Goal: Task Accomplishment & Management: Manage account settings

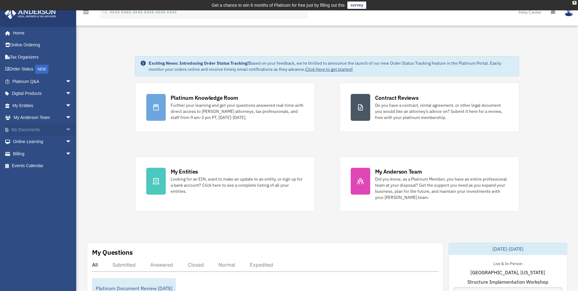
click at [42, 129] on link "My Documents arrow_drop_down" at bounding box center [42, 129] width 77 height 12
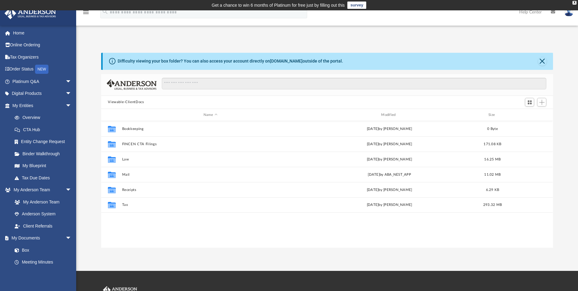
scroll to position [134, 448]
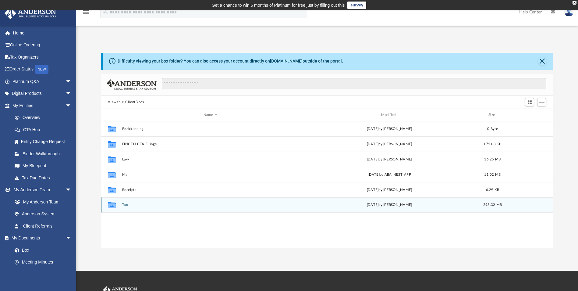
click at [123, 205] on button "Tax" at bounding box center [210, 205] width 177 height 4
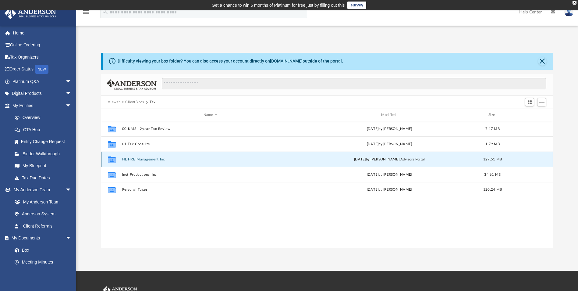
click at [146, 158] on button "HDHRE Management Inc." at bounding box center [210, 159] width 177 height 4
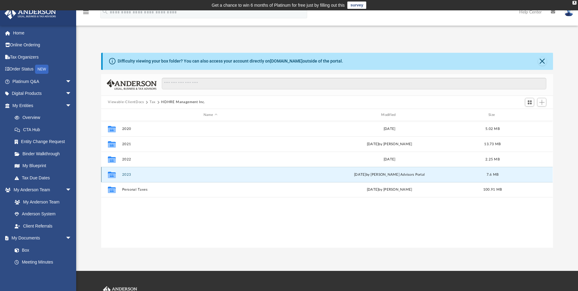
click at [127, 174] on button "2023" at bounding box center [210, 175] width 177 height 4
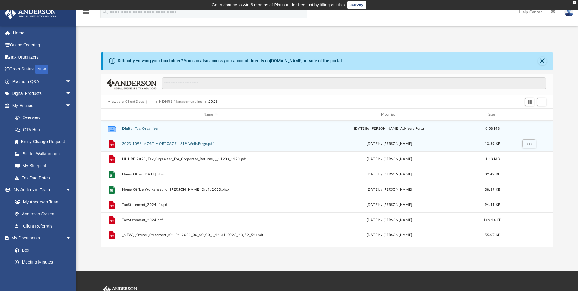
scroll to position [0, 0]
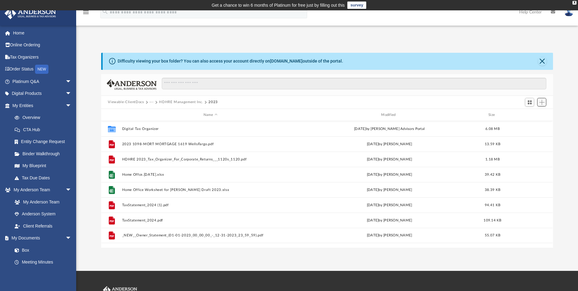
click at [542, 105] on button "Add" at bounding box center [541, 102] width 9 height 9
click at [530, 115] on li "Upload" at bounding box center [534, 114] width 20 height 6
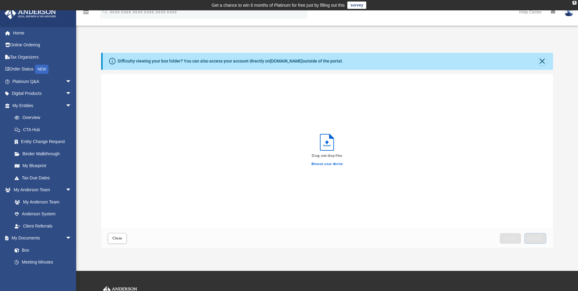
scroll to position [150, 448]
click at [330, 163] on label "Browse your device" at bounding box center [328, 163] width 32 height 5
click at [0, 0] on input "Browse your device" at bounding box center [0, 0] width 0 height 0
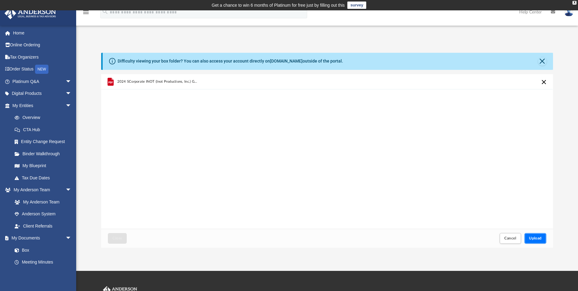
click at [543, 241] on button "Upload" at bounding box center [536, 238] width 22 height 11
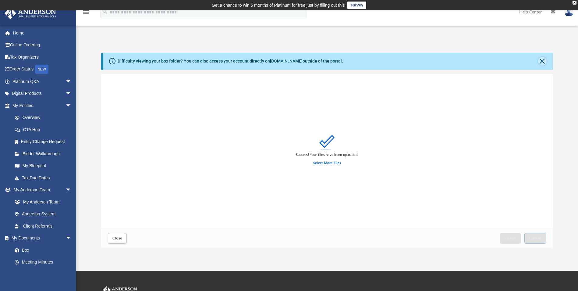
click at [545, 64] on button "Close" at bounding box center [542, 61] width 9 height 9
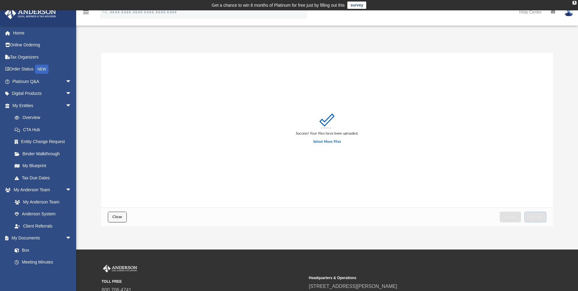
click at [122, 218] on span "Close" at bounding box center [117, 217] width 10 height 4
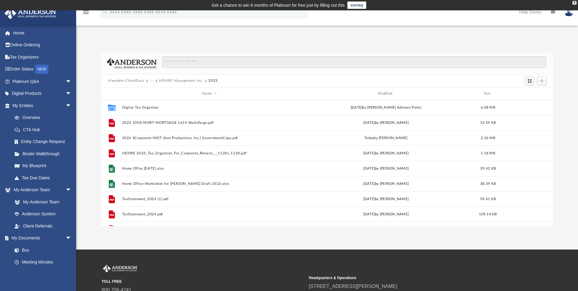
click at [184, 81] on button "HDHRE Management Inc." at bounding box center [181, 80] width 44 height 5
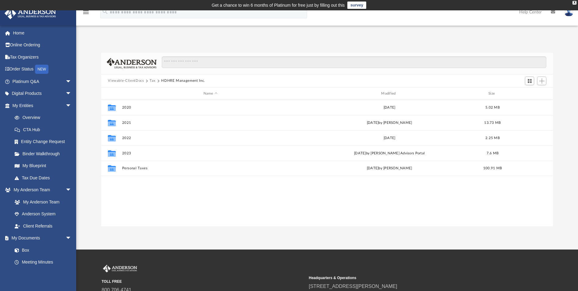
click at [151, 81] on button "Tax" at bounding box center [153, 80] width 6 height 5
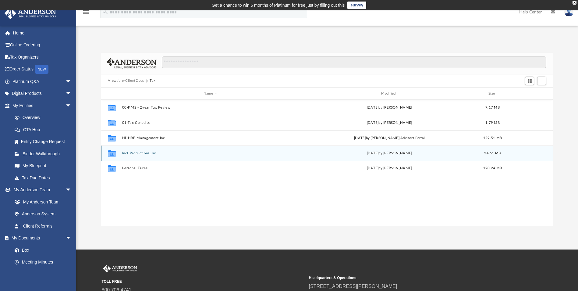
click at [139, 154] on button "Inot Productions, Inc." at bounding box center [210, 153] width 177 height 4
click at [139, 154] on button "2023" at bounding box center [210, 153] width 177 height 4
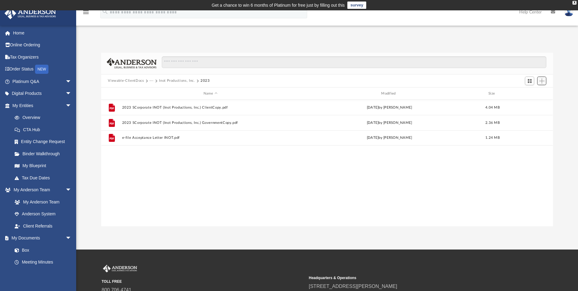
click at [545, 83] on button "Add" at bounding box center [541, 81] width 9 height 9
click at [184, 82] on button "Inot Productions, Inc." at bounding box center [177, 80] width 36 height 5
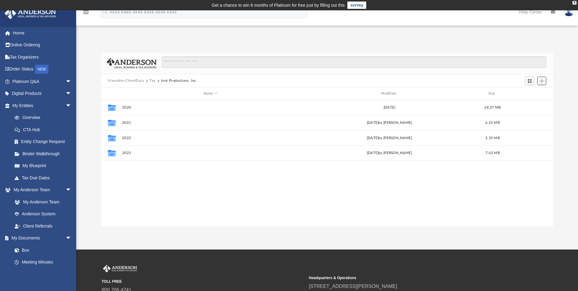
click at [544, 82] on span "Add" at bounding box center [542, 80] width 5 height 5
click at [531, 102] on li "New Folder" at bounding box center [534, 102] width 20 height 6
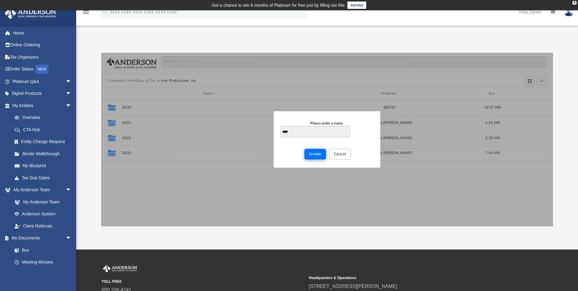
type input "****"
click at [313, 157] on button "Create" at bounding box center [316, 154] width 22 height 11
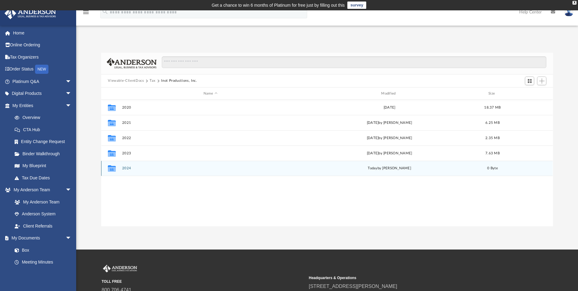
click at [126, 169] on button "2024" at bounding box center [210, 168] width 177 height 4
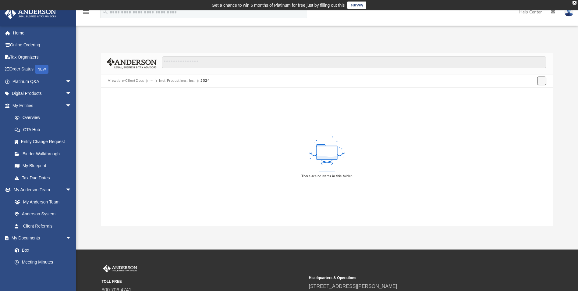
click at [542, 81] on span "Add" at bounding box center [542, 80] width 5 height 5
click at [532, 92] on li "Upload" at bounding box center [534, 93] width 20 height 6
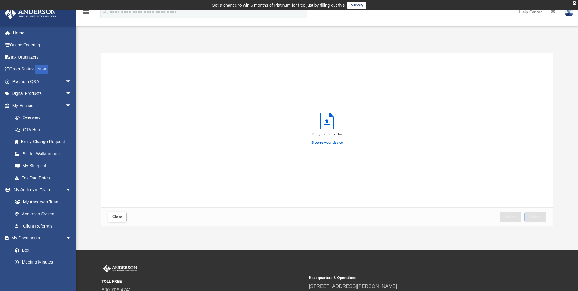
click at [331, 144] on label "Browse your device" at bounding box center [328, 142] width 32 height 5
click at [0, 0] on input "Browse your device" at bounding box center [0, 0] width 0 height 0
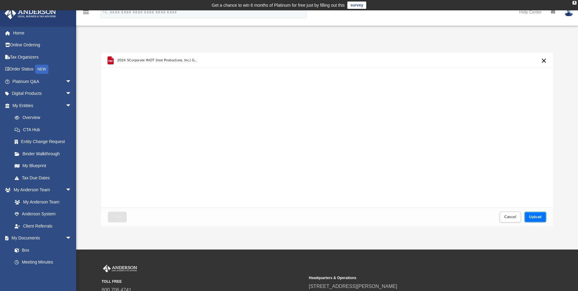
click at [540, 218] on span "Upload" at bounding box center [535, 217] width 13 height 4
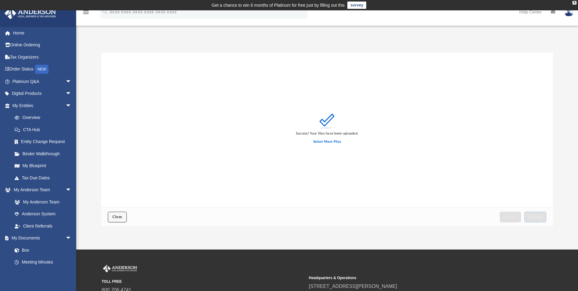
click at [113, 218] on span "Close" at bounding box center [117, 217] width 10 height 4
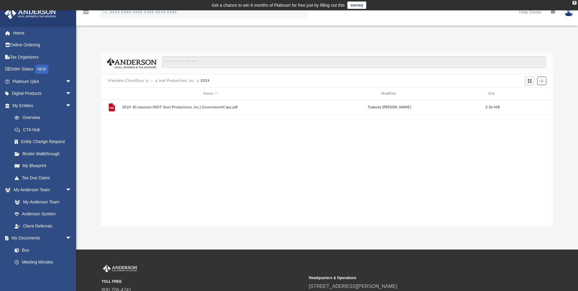
scroll to position [134, 448]
click at [174, 81] on button "Inot Productions, Inc." at bounding box center [177, 80] width 36 height 5
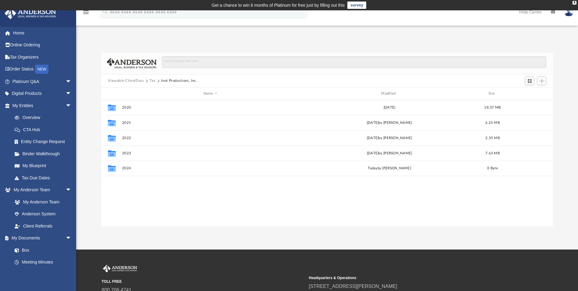
click at [152, 80] on button "Tax" at bounding box center [153, 80] width 6 height 5
click at [571, 16] on img at bounding box center [569, 12] width 9 height 9
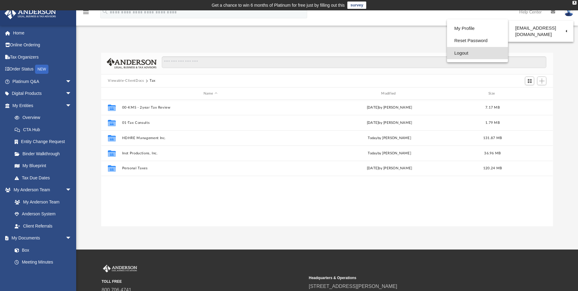
click at [452, 53] on link "Logout" at bounding box center [477, 53] width 61 height 12
